Goal: Find specific page/section: Find specific page/section

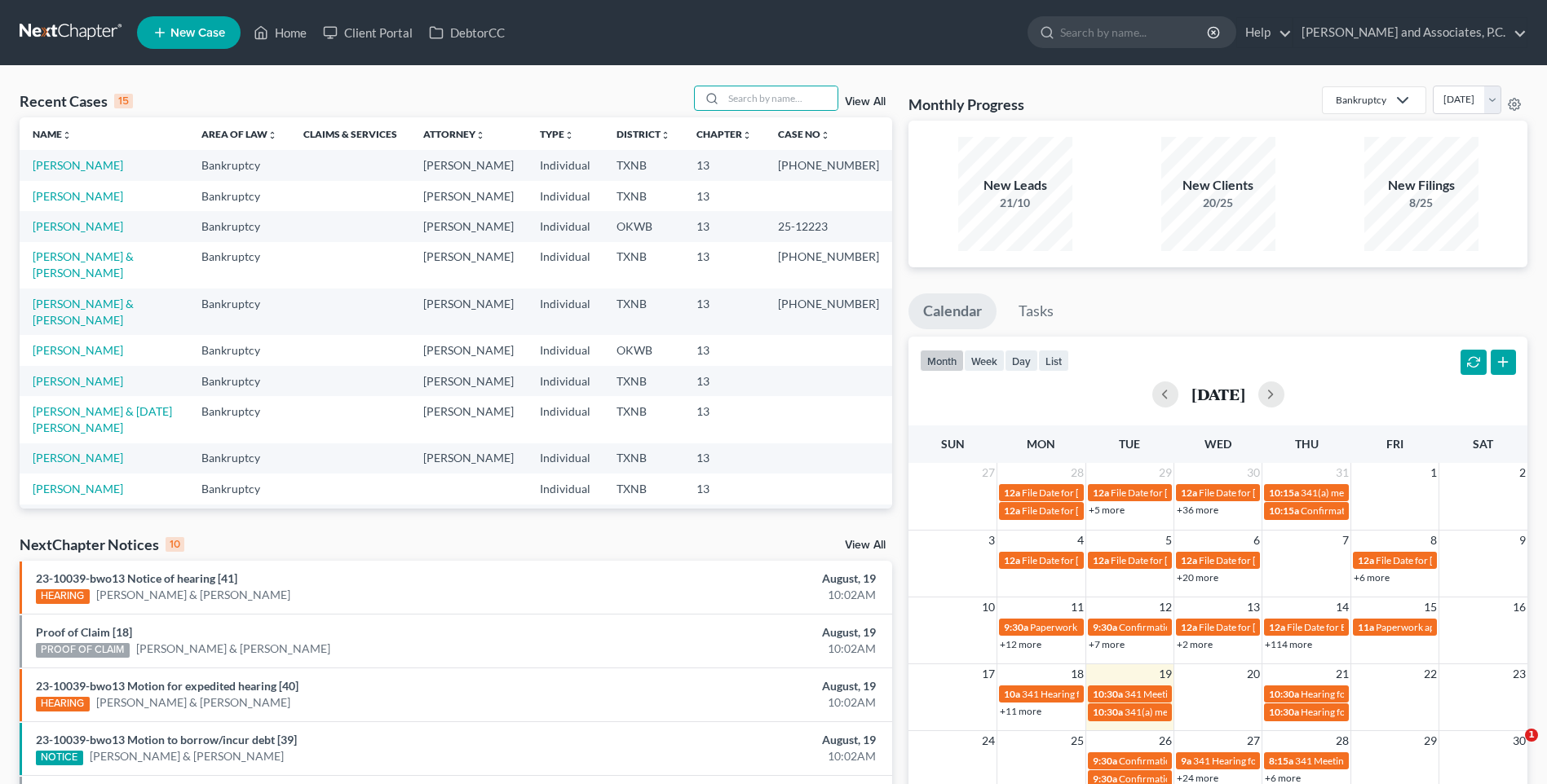
click at [757, 98] on input "search" at bounding box center [780, 98] width 114 height 24
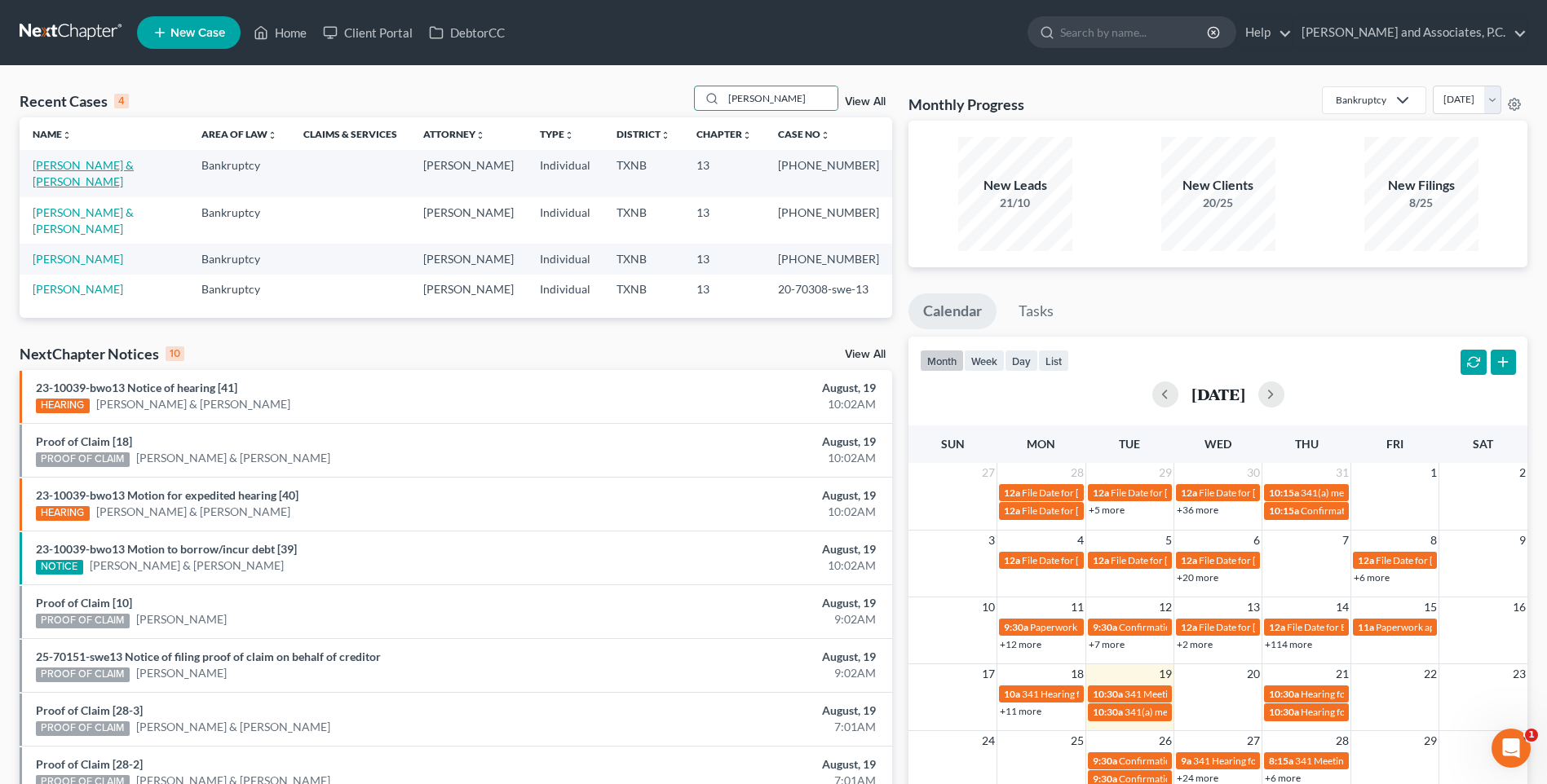
type input "[PERSON_NAME]"
click at [84, 164] on link "[PERSON_NAME] & [PERSON_NAME]" at bounding box center [82, 173] width 101 height 30
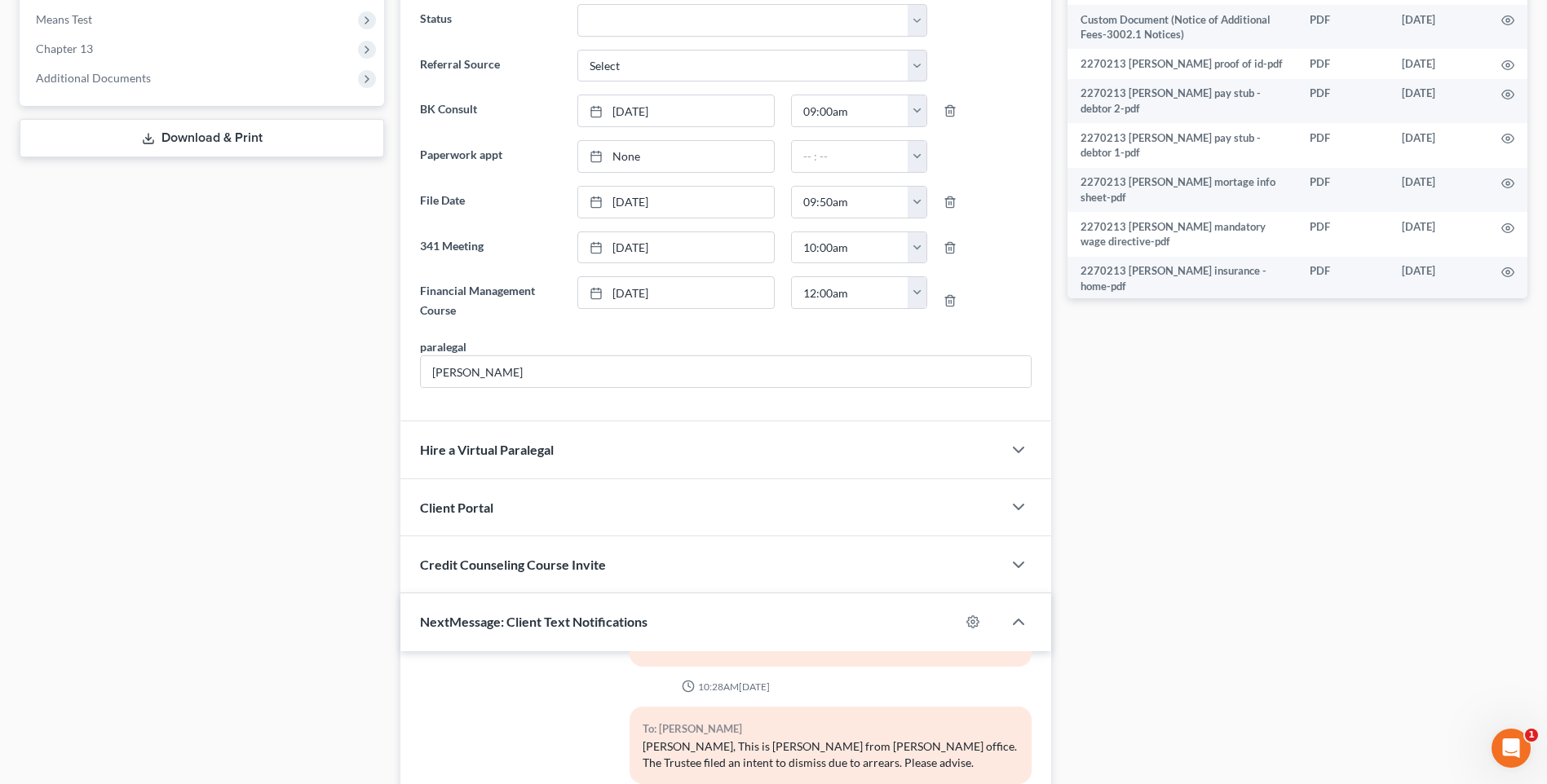
scroll to position [795, 0]
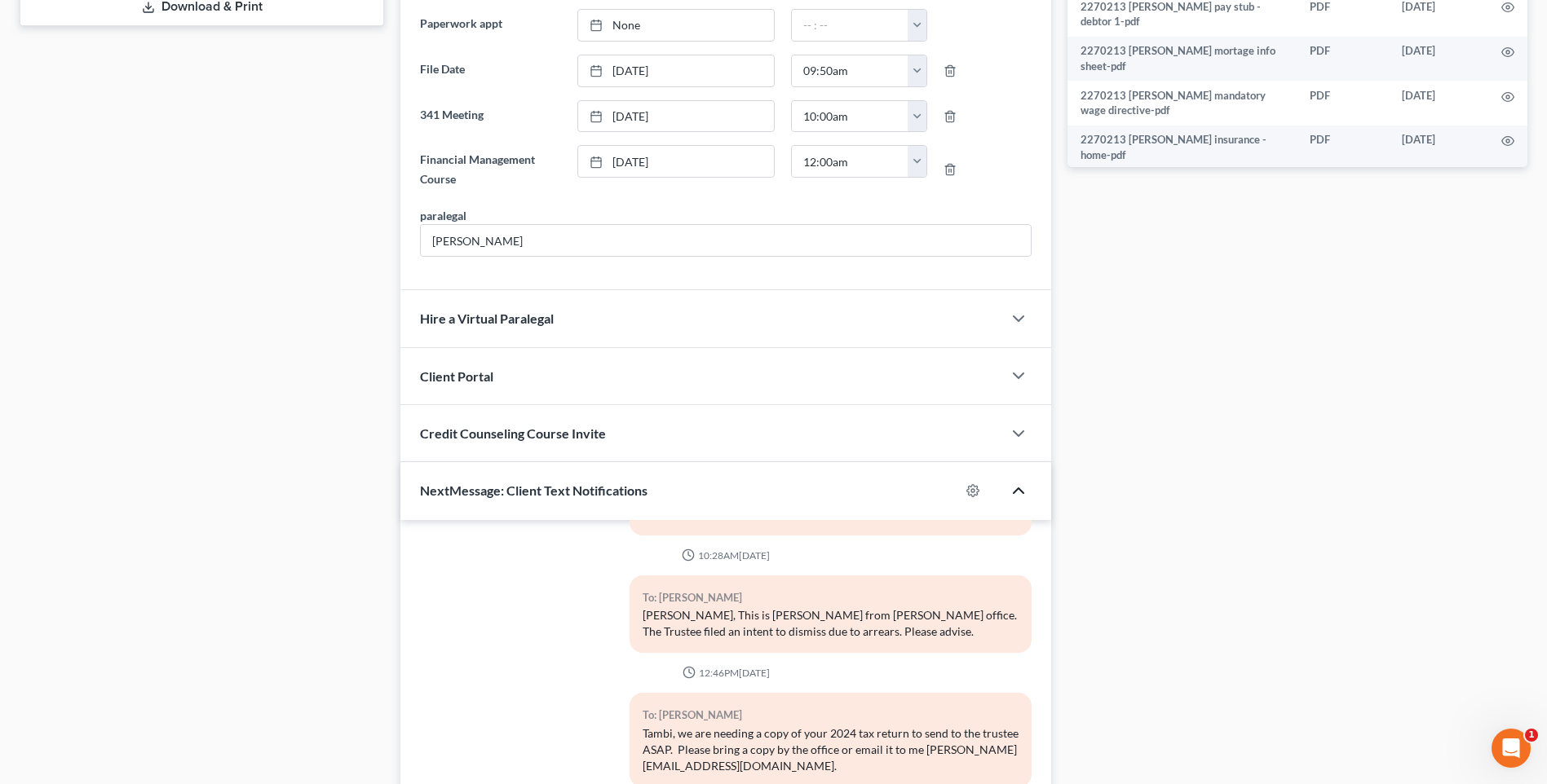
click at [1015, 491] on polyline "button" at bounding box center [1018, 491] width 10 height 5
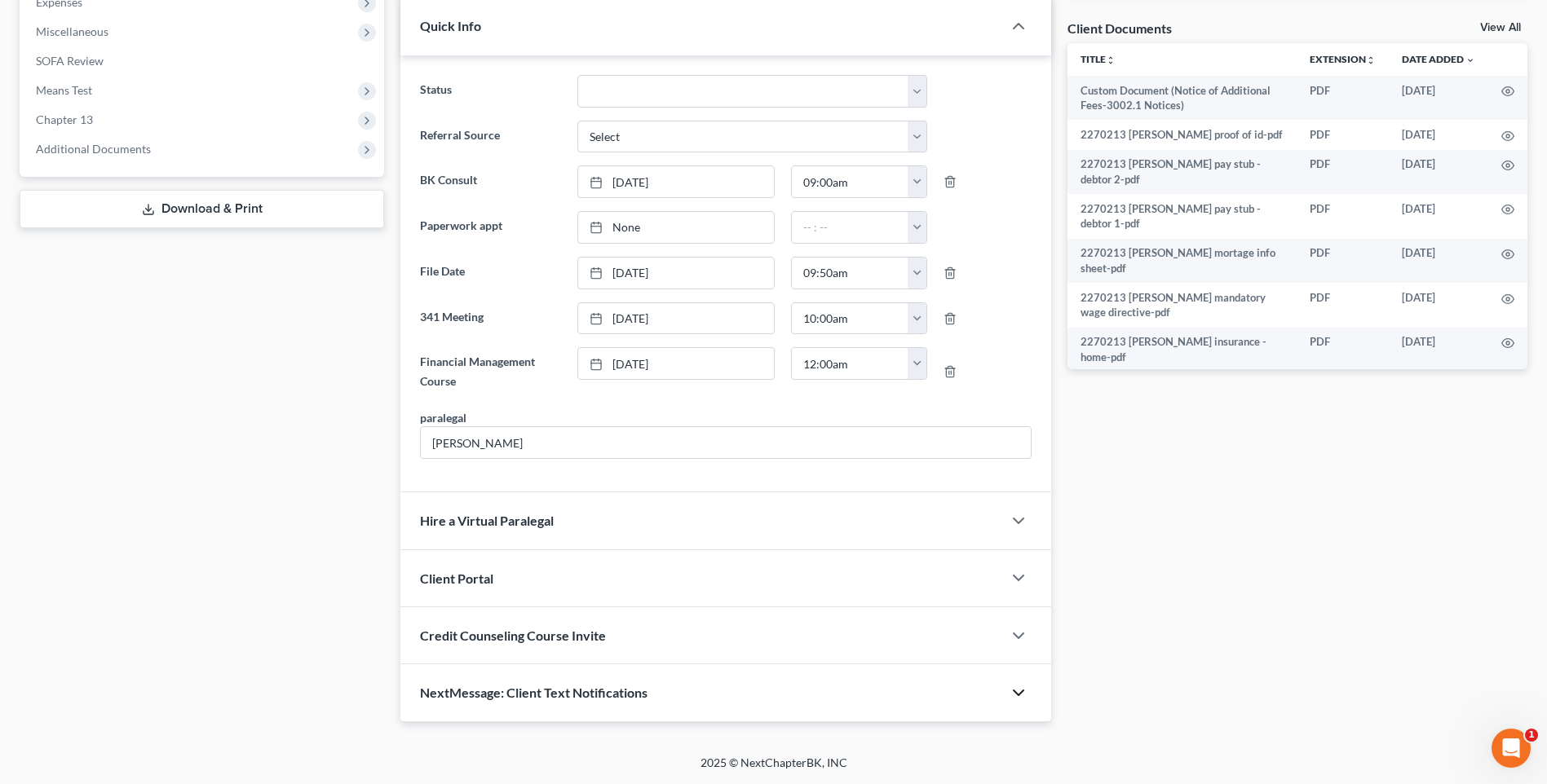
scroll to position [593, 0]
click at [1019, 582] on icon "button" at bounding box center [1019, 578] width 19 height 19
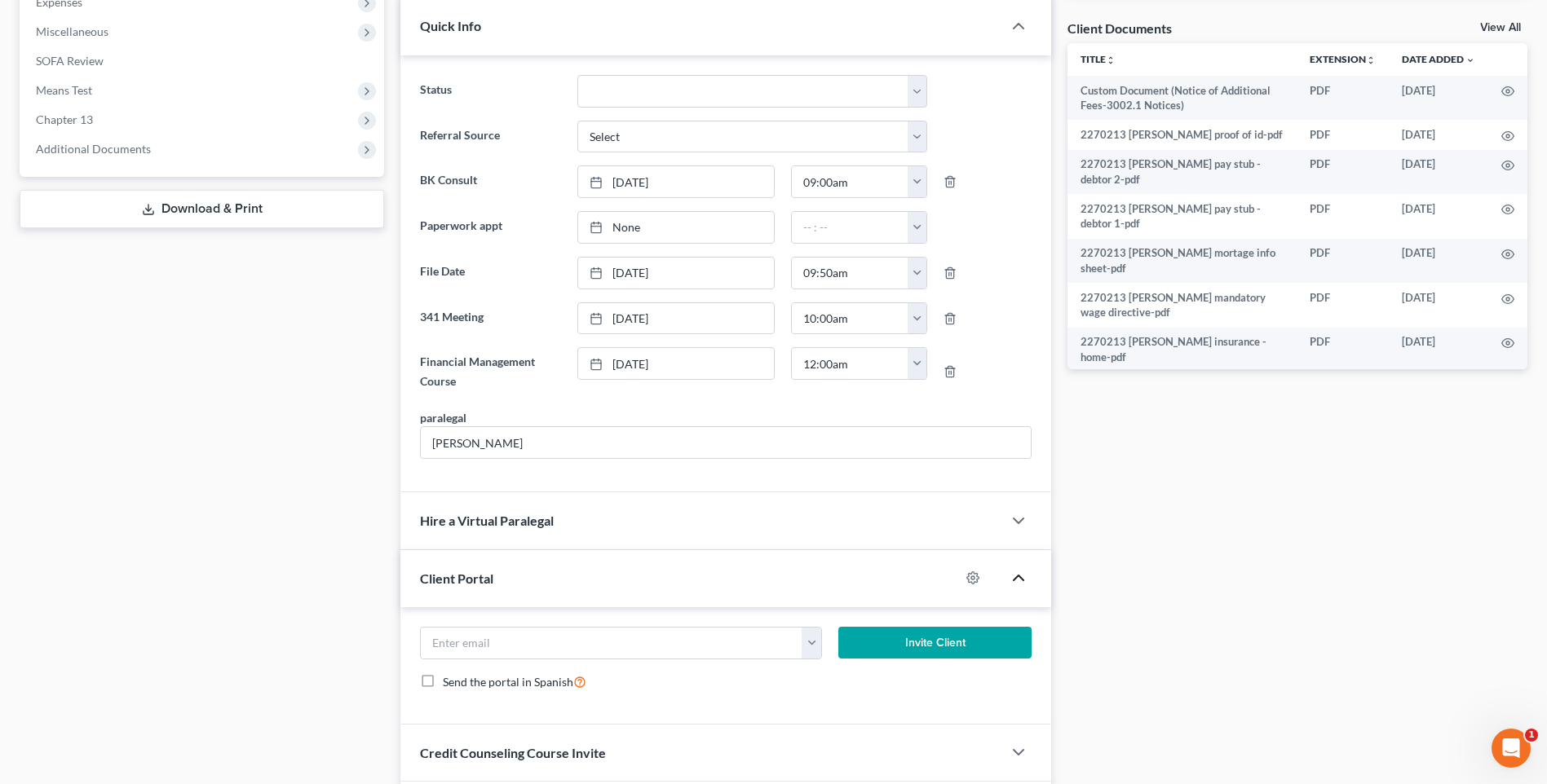
click at [1019, 582] on icon "button" at bounding box center [1019, 578] width 19 height 19
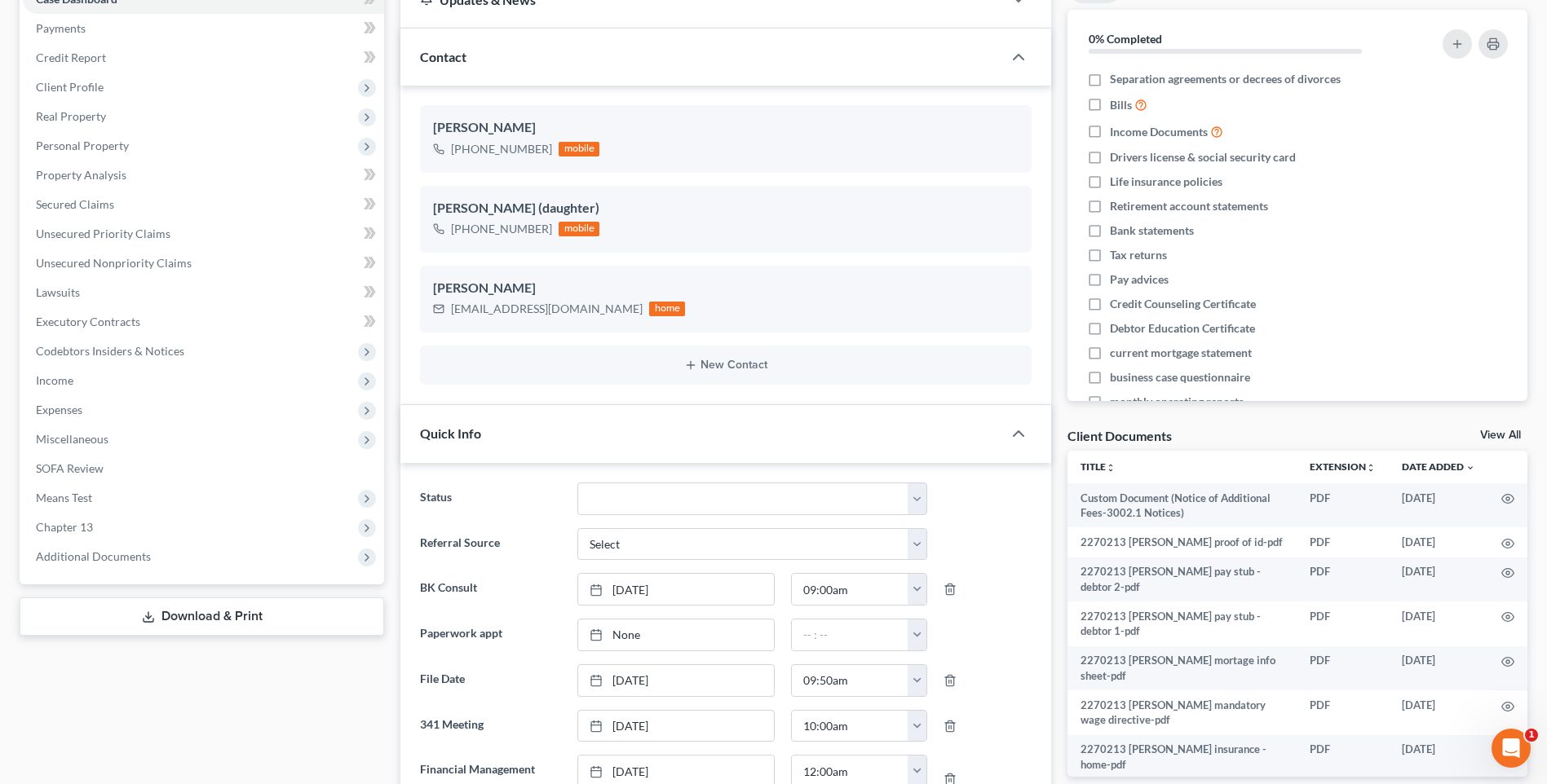
scroll to position [0, 0]
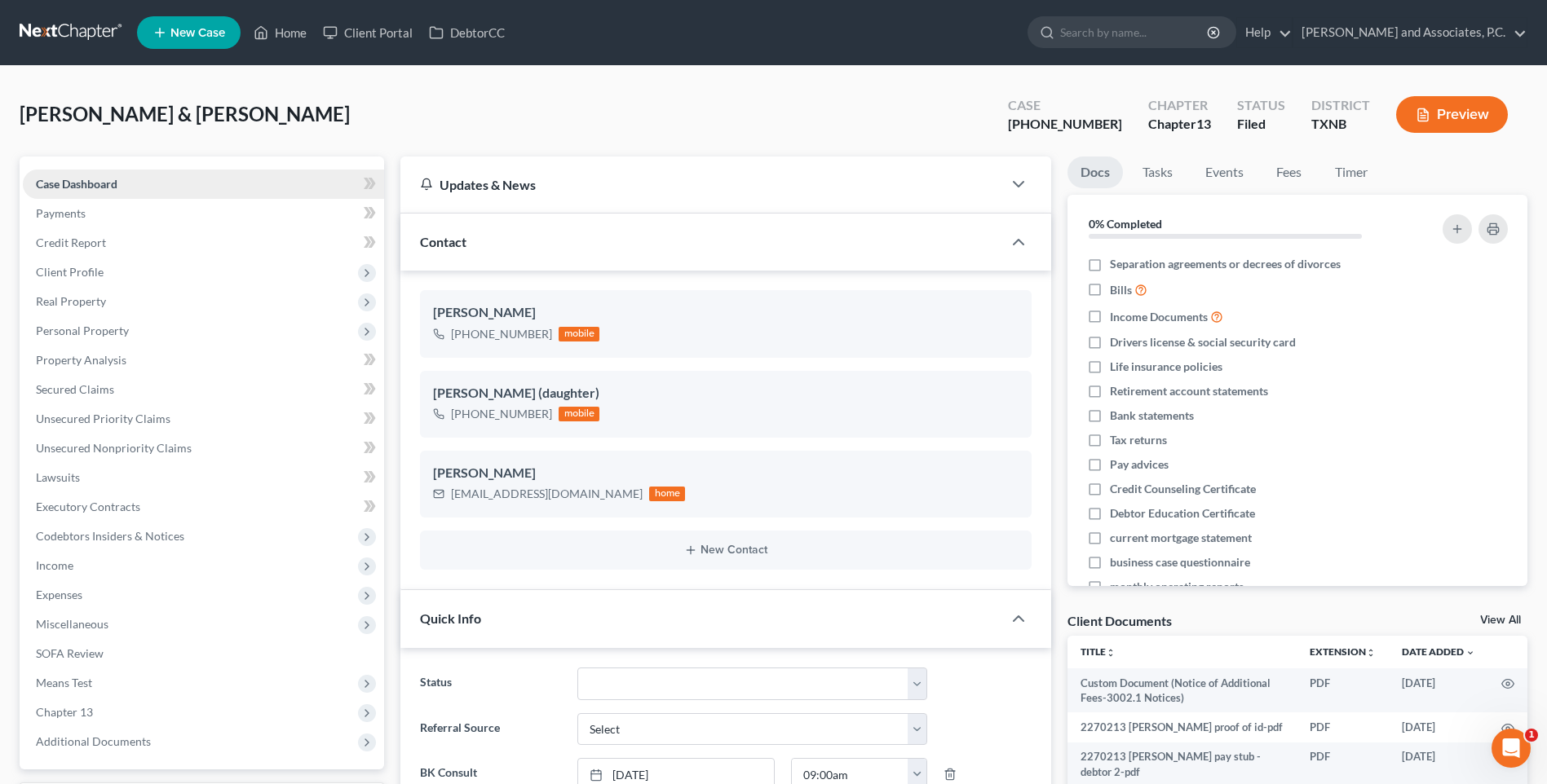
click at [88, 188] on span "Case Dashboard" at bounding box center [76, 184] width 82 height 14
click at [1015, 238] on icon "button" at bounding box center [1019, 242] width 19 height 19
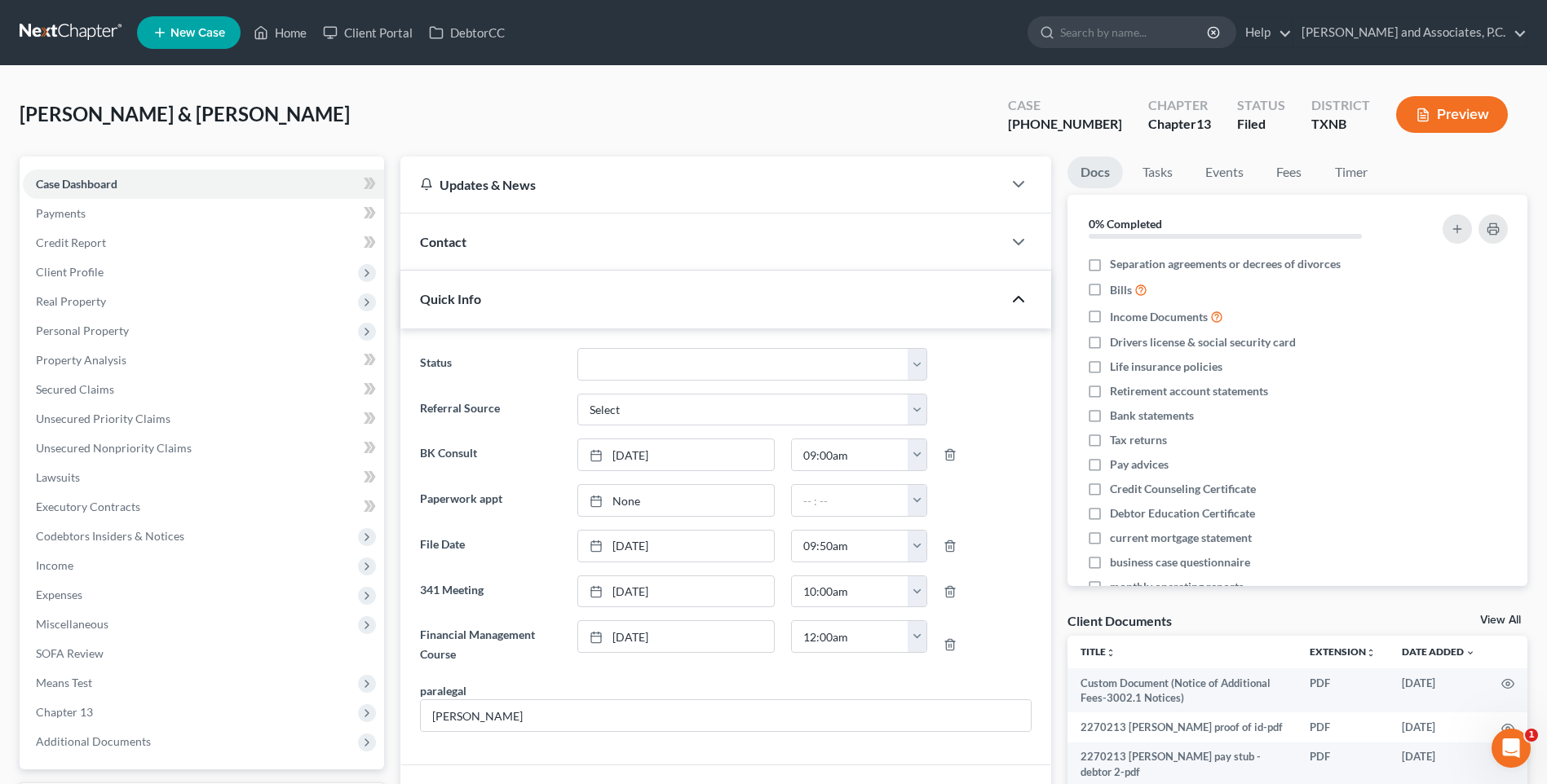
click at [1015, 295] on icon "button" at bounding box center [1019, 299] width 19 height 19
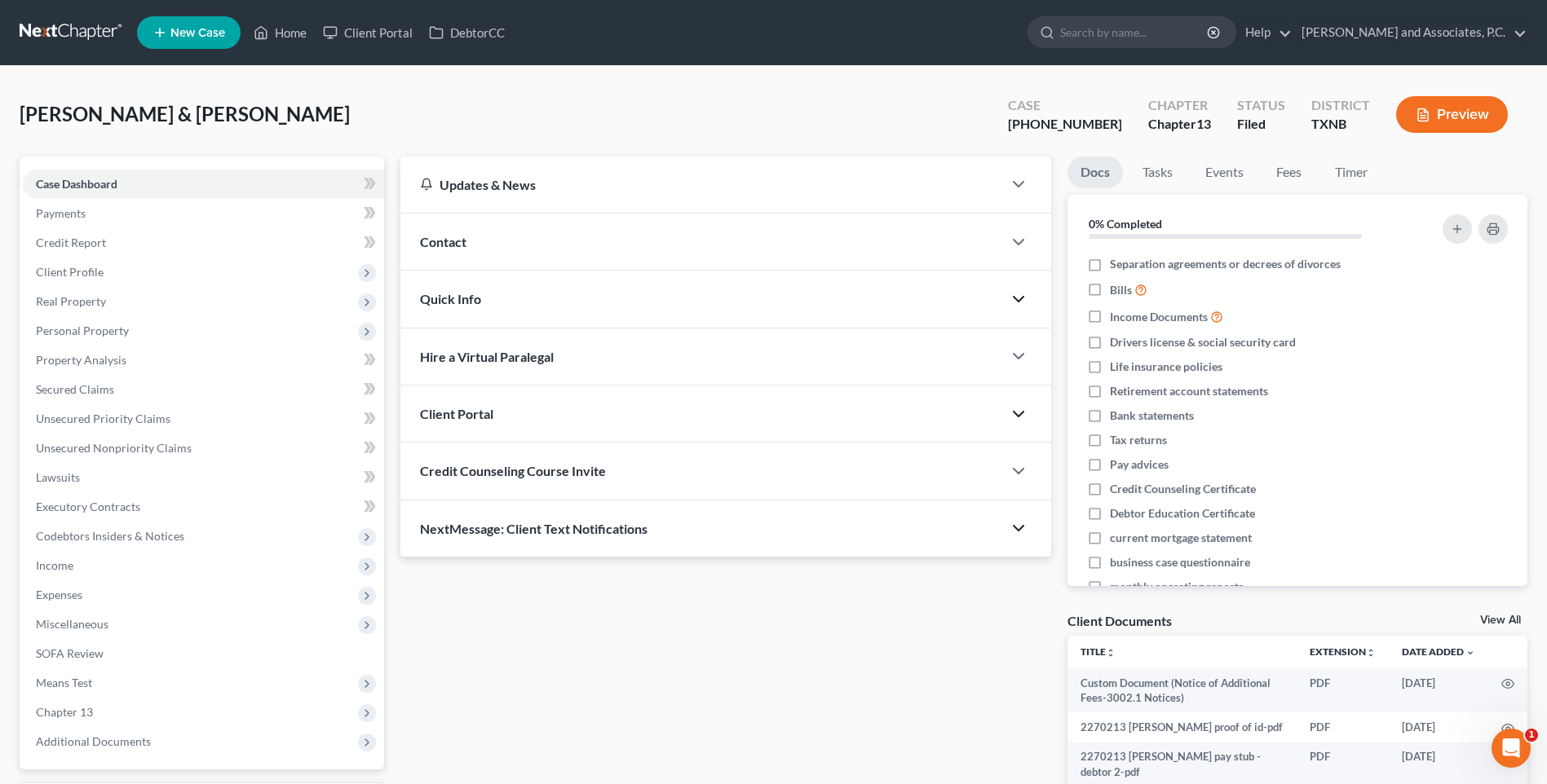
click at [1018, 299] on icon "button" at bounding box center [1019, 299] width 19 height 19
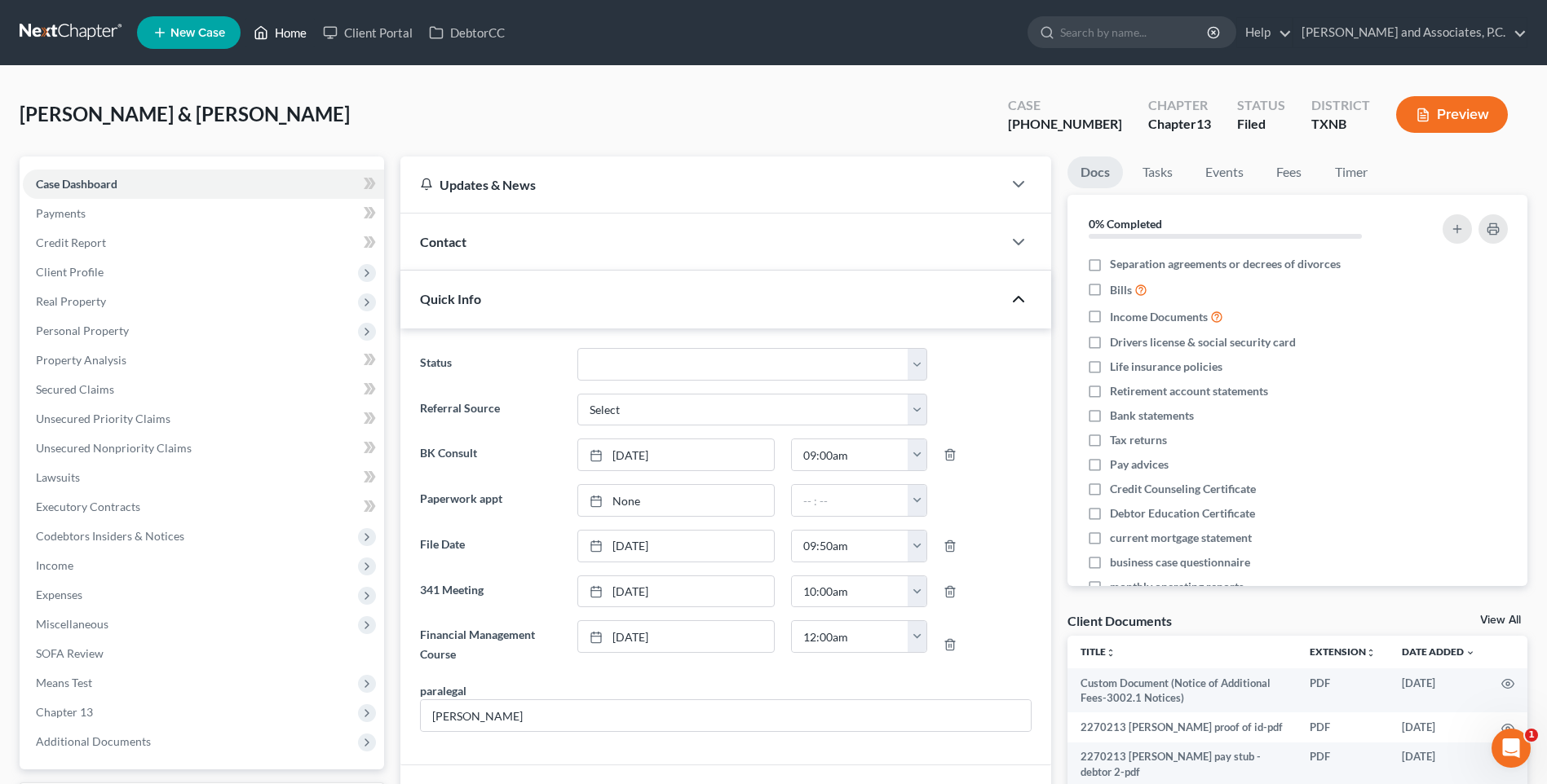
click at [295, 36] on link "Home" at bounding box center [280, 32] width 69 height 29
